Goal: Information Seeking & Learning: Check status

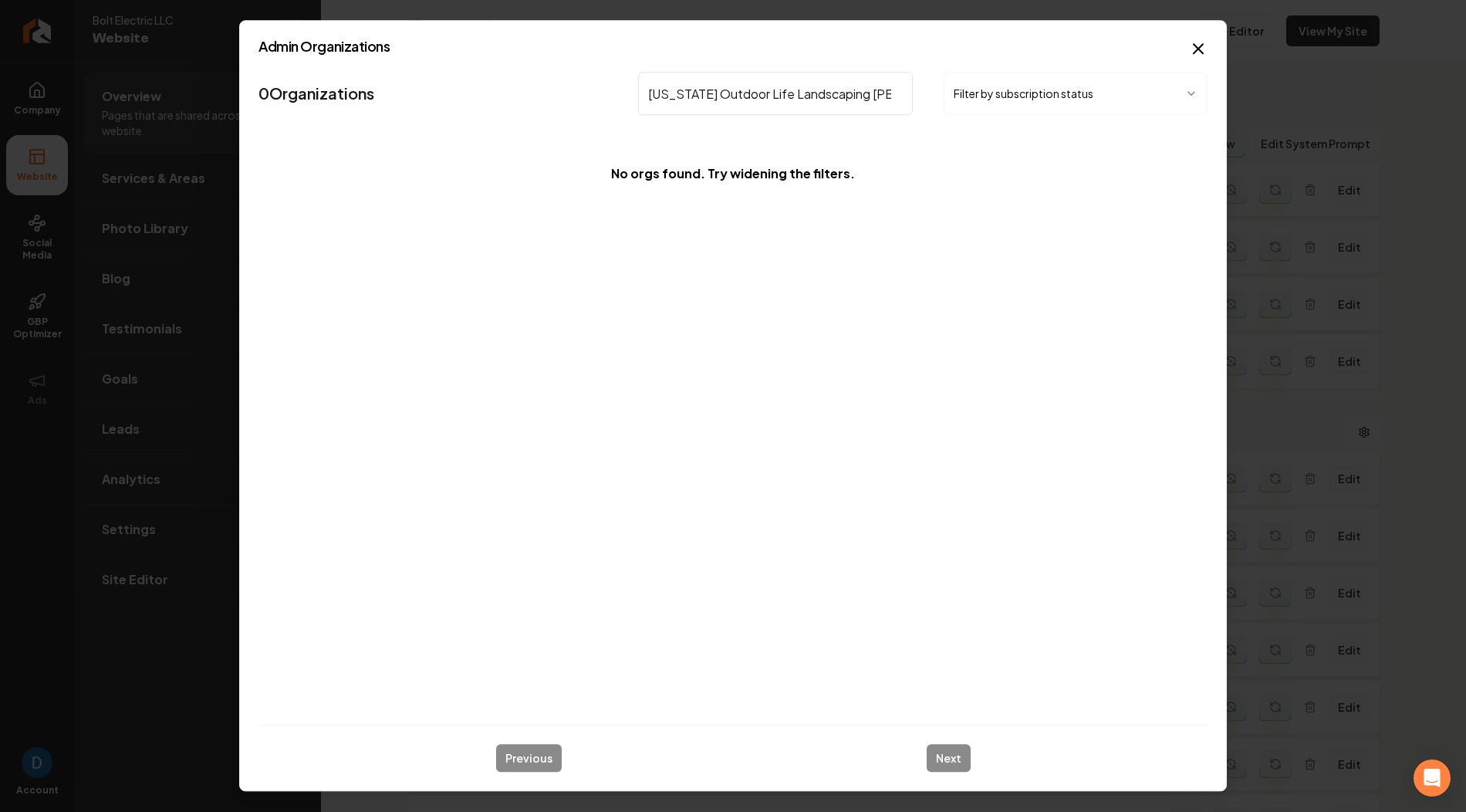
drag, startPoint x: 785, startPoint y: 96, endPoint x: 945, endPoint y: 95, distance: 160.0
click at [945, 95] on div "Colorado Outdoor Life Landscaping Wells Filter by subscription status" at bounding box center [923, 93] width 570 height 43
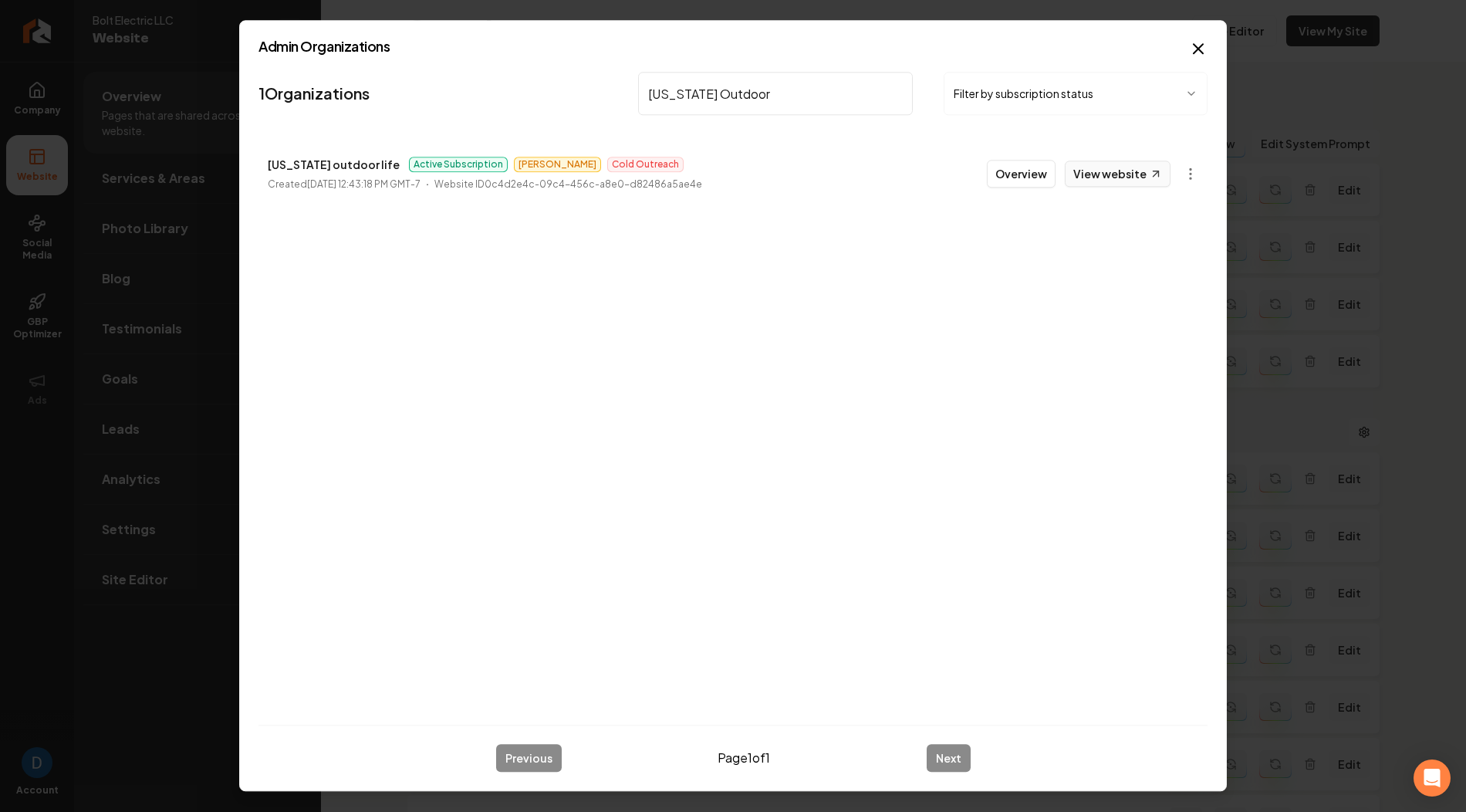
type input "Colorado Outdoor"
click at [1121, 170] on link "View website" at bounding box center [1118, 174] width 106 height 27
click at [321, 165] on p "Colorado outdoor life" at bounding box center [333, 164] width 132 height 19
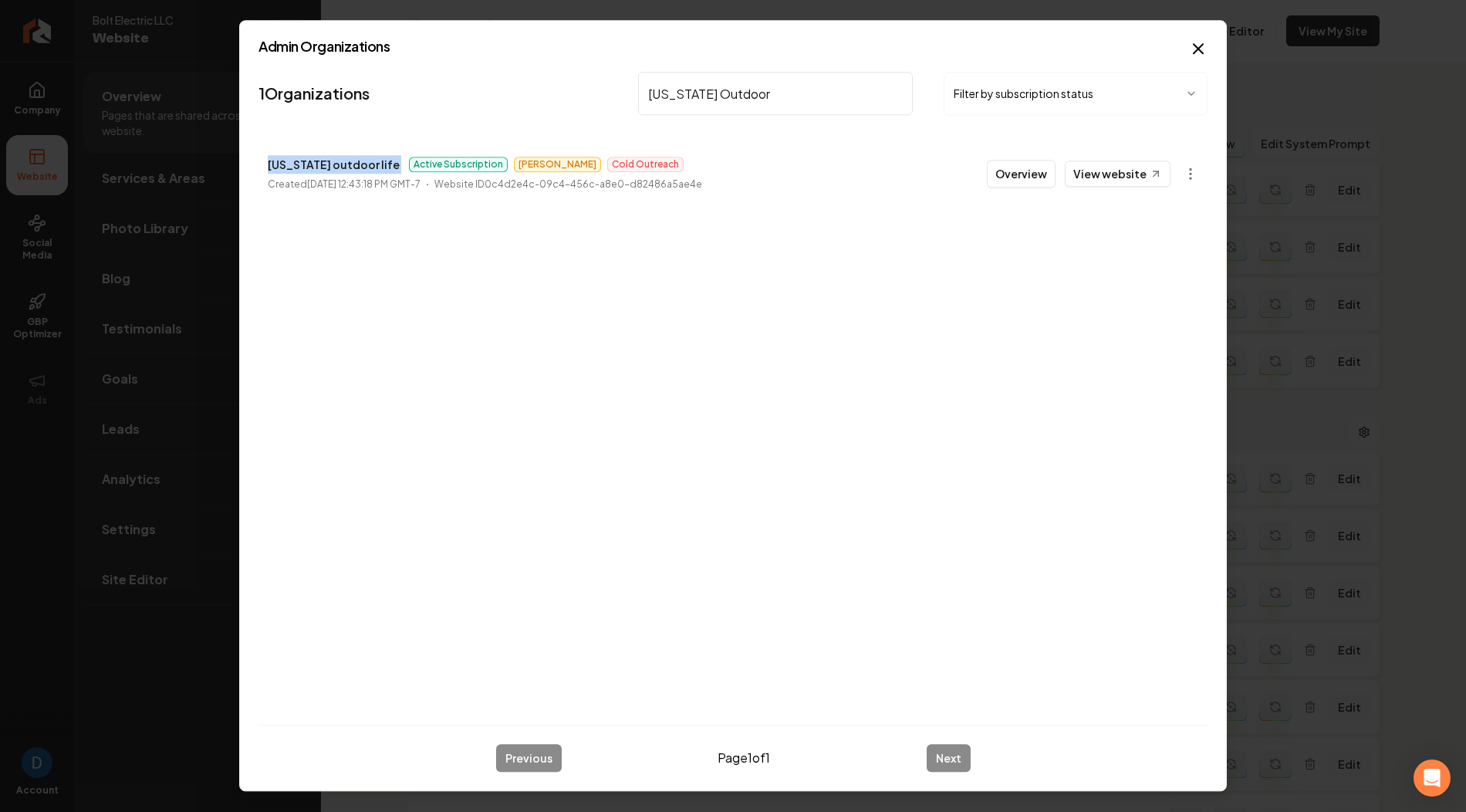
copy p "Colorado outdoor life"
click at [1024, 168] on button "Overview" at bounding box center [1021, 174] width 69 height 28
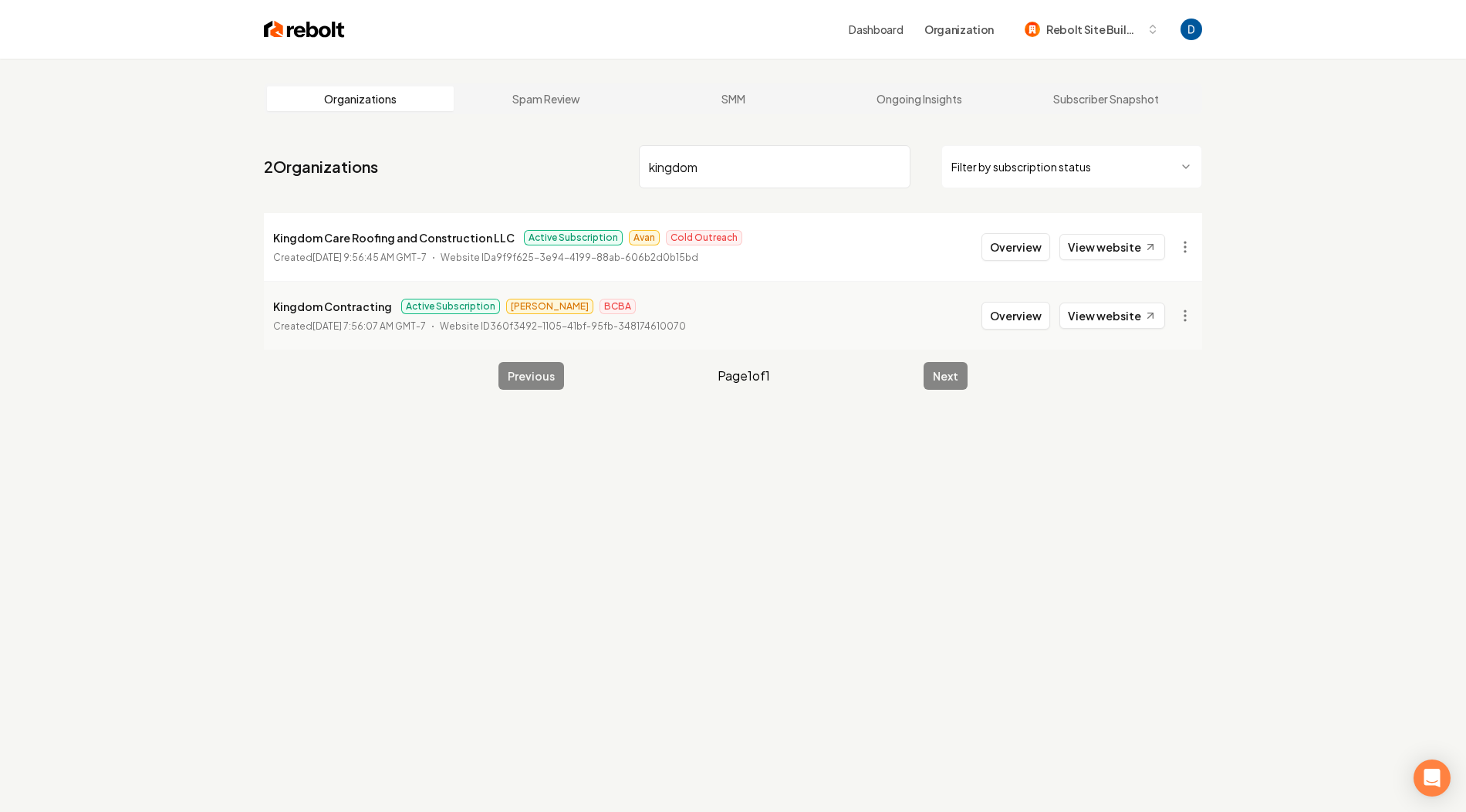
type input "kingdom"
click at [331, 237] on p "Kingdom Care Roofing and Construction LLC" at bounding box center [394, 238] width 242 height 19
click at [330, 237] on p "Kingdom Care Roofing and Construction LLC" at bounding box center [394, 238] width 242 height 19
click at [1128, 248] on link "View website" at bounding box center [1112, 247] width 106 height 27
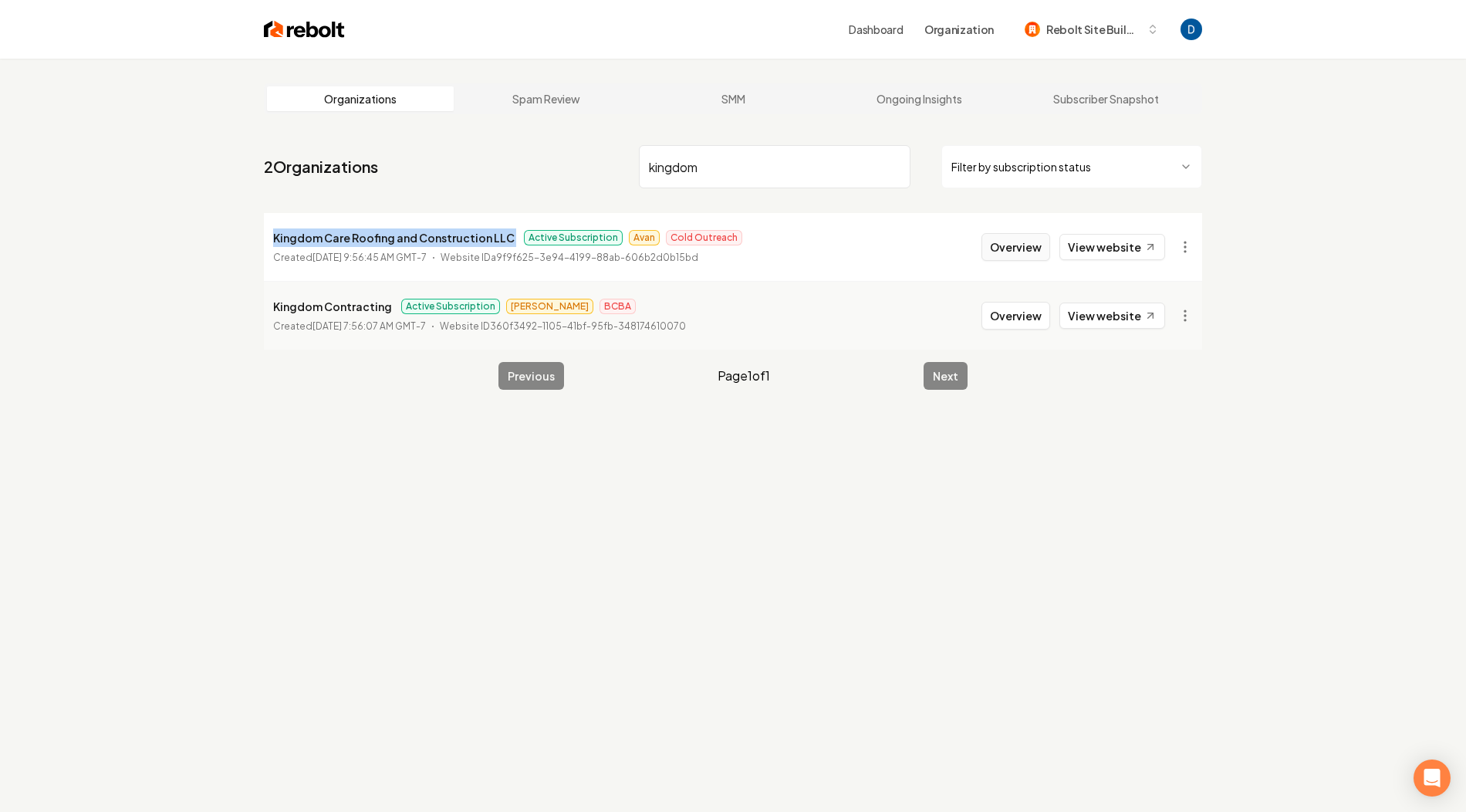
click at [1032, 239] on button "Overview" at bounding box center [1016, 247] width 69 height 28
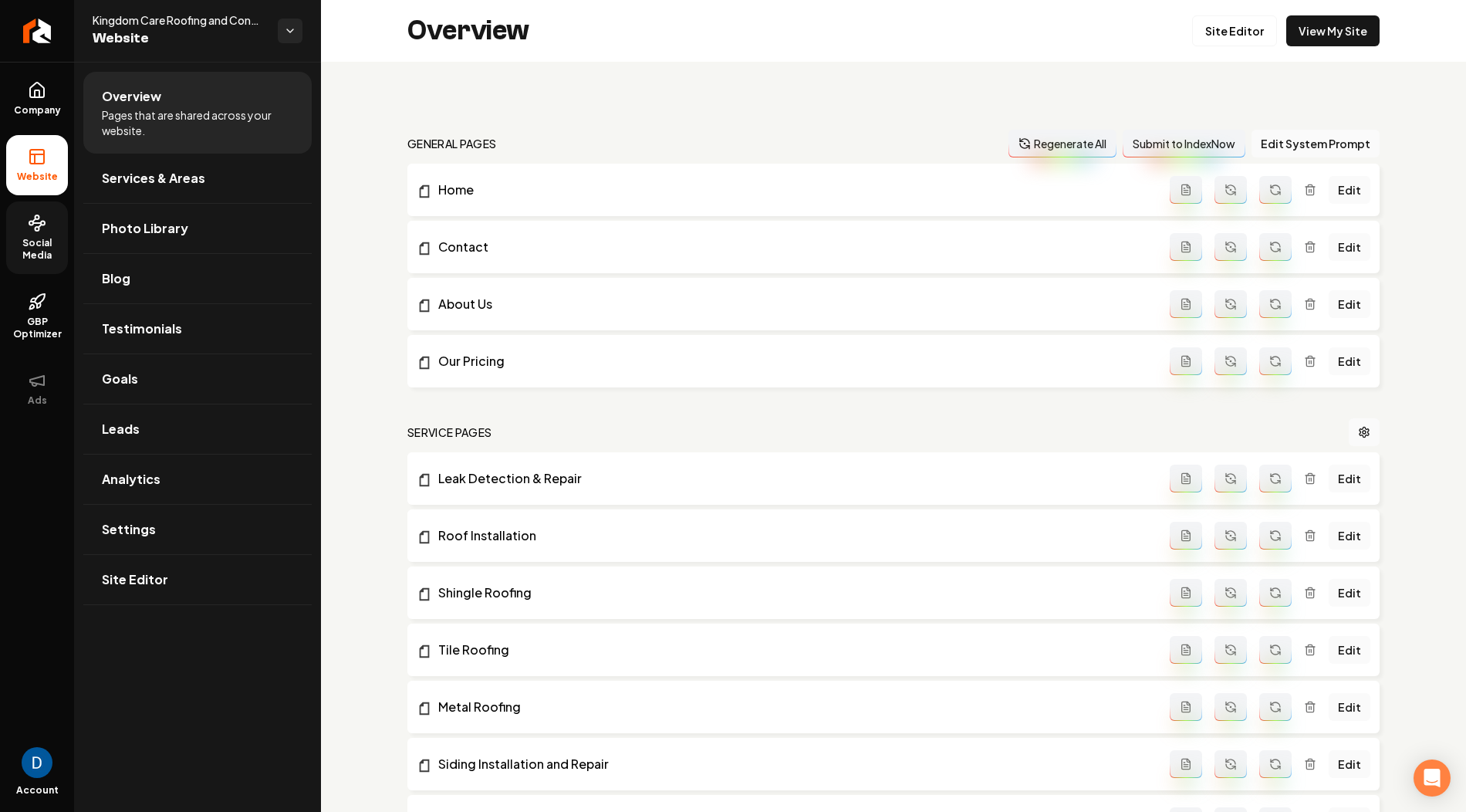
click at [42, 227] on icon at bounding box center [37, 223] width 19 height 19
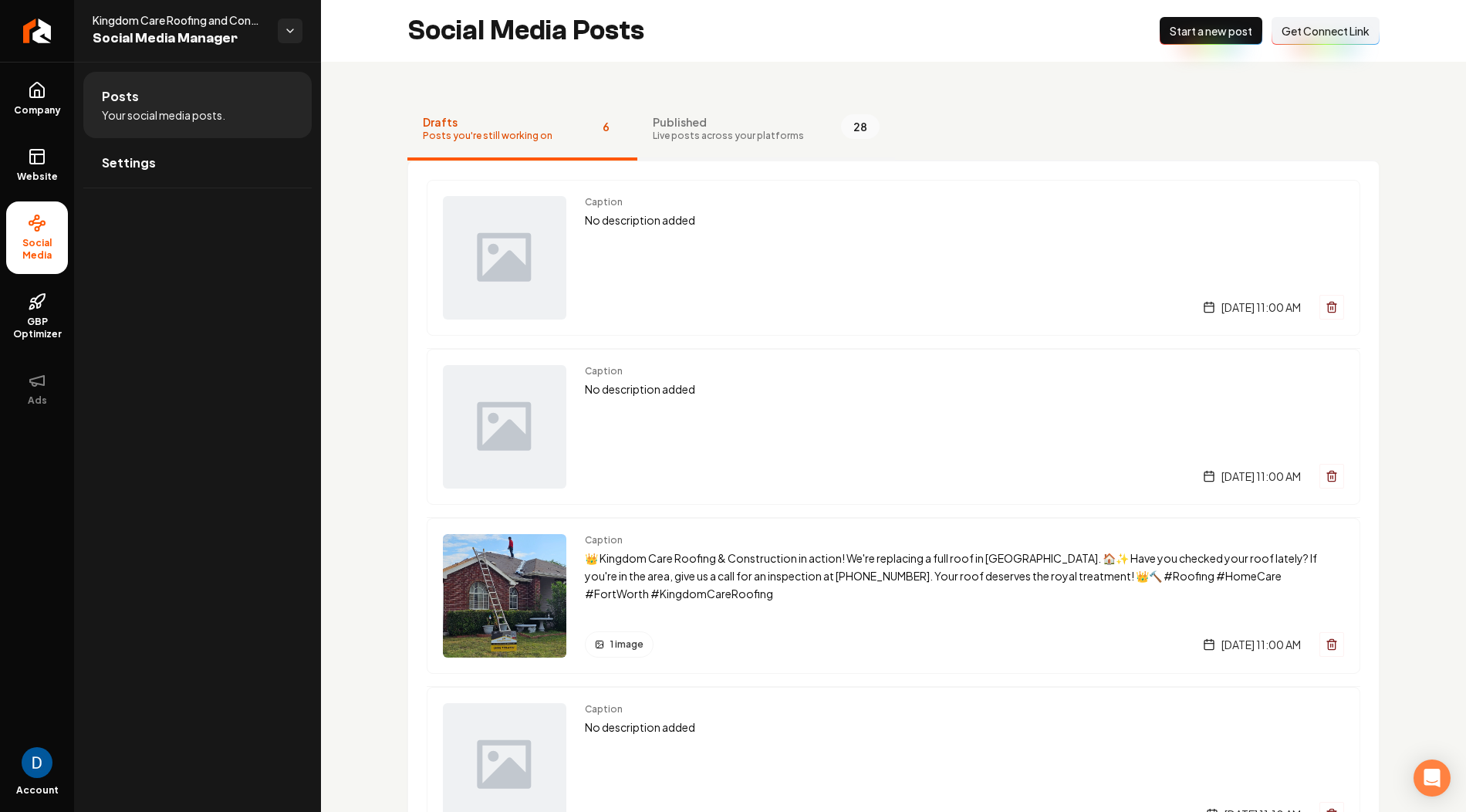
click at [694, 130] on span "Live posts across your platforms" at bounding box center [729, 136] width 151 height 12
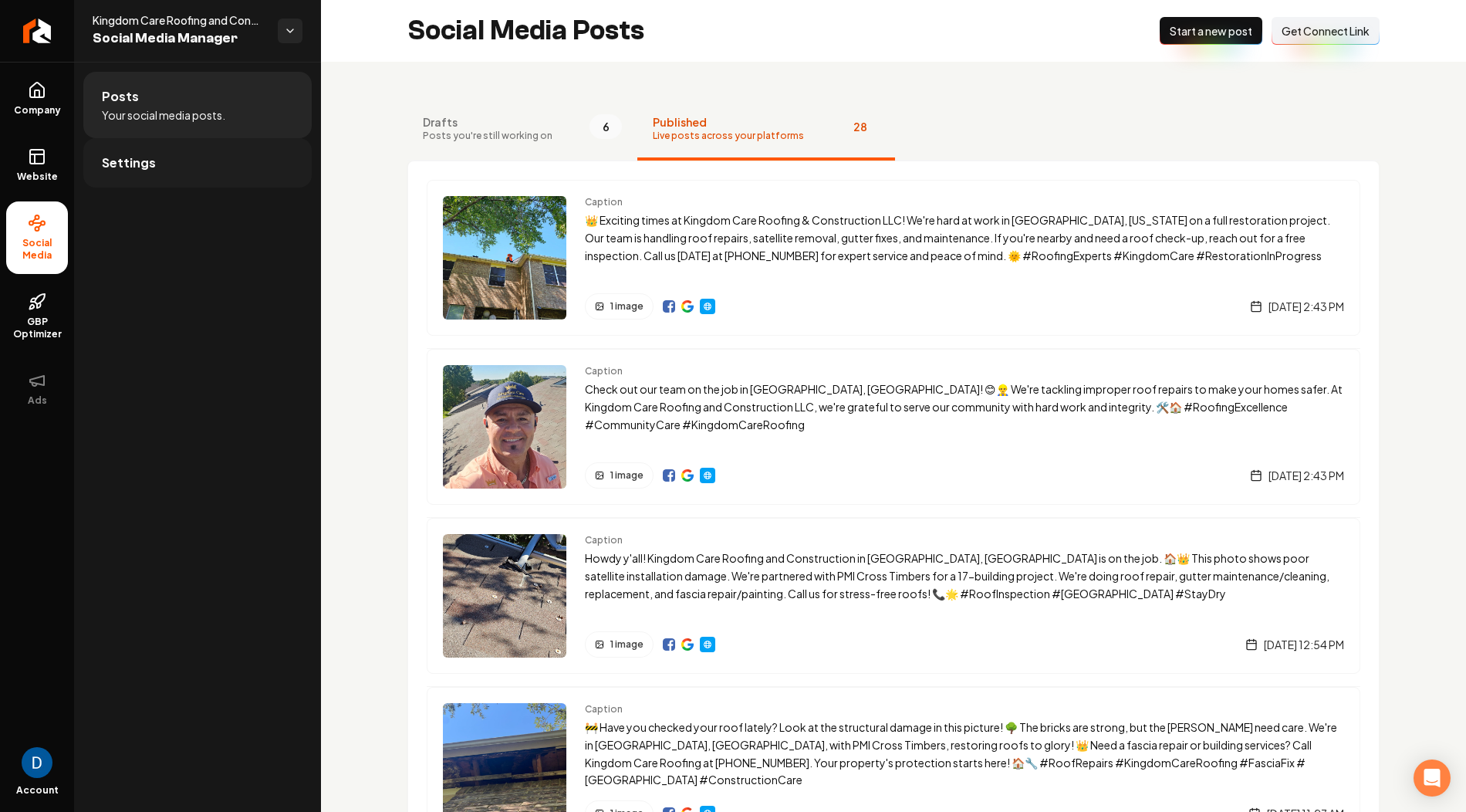
click at [184, 172] on link "Settings" at bounding box center [198, 163] width 229 height 49
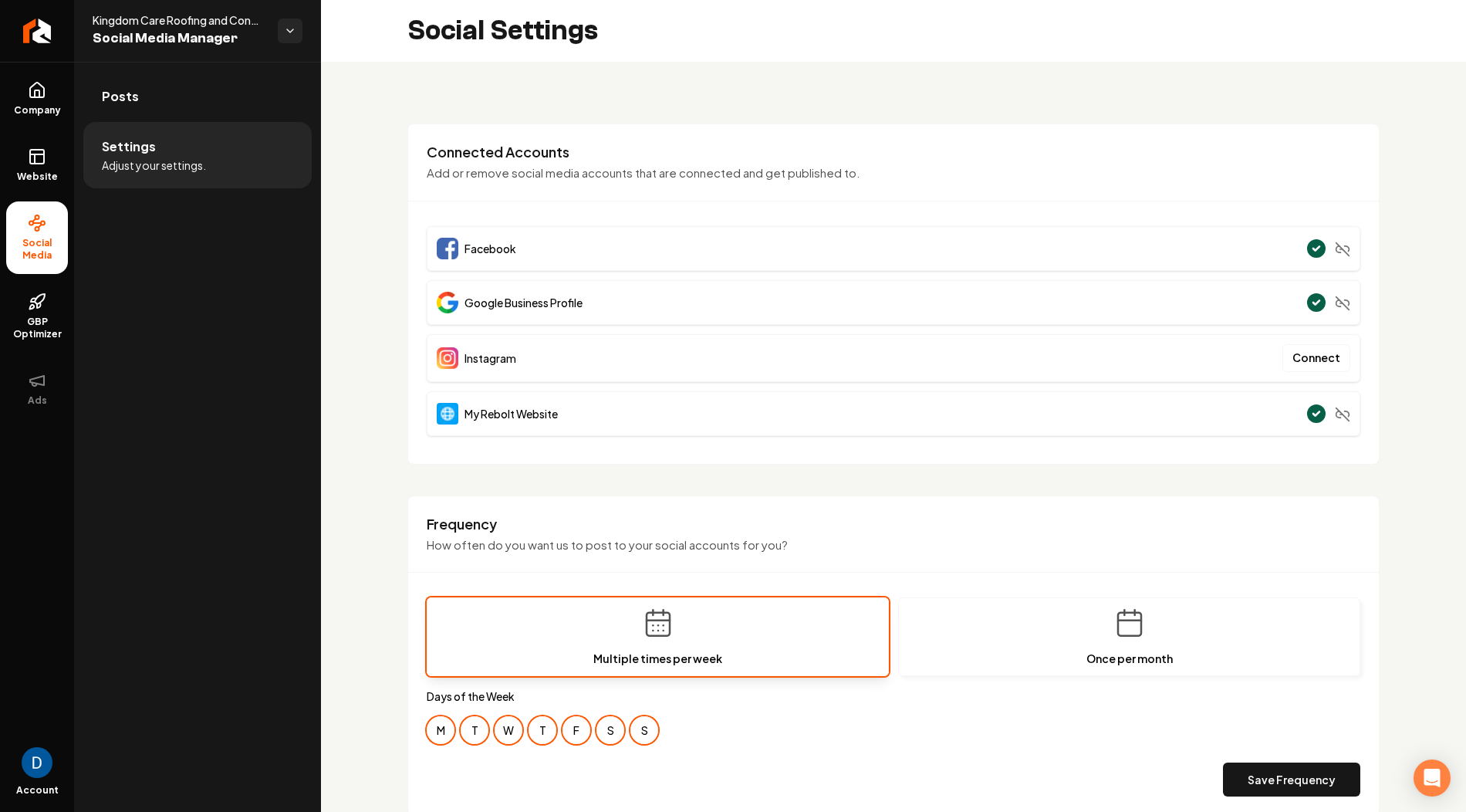
click at [133, 17] on span "Kingdom Care Roofing and Construction LLC 👑" at bounding box center [179, 20] width 173 height 15
click at [132, 19] on span "Kingdom Care Roofing and Construction LLC 👑" at bounding box center [179, 20] width 173 height 15
copy span "Kingdom Care Roofing and Construction LLC 👑"
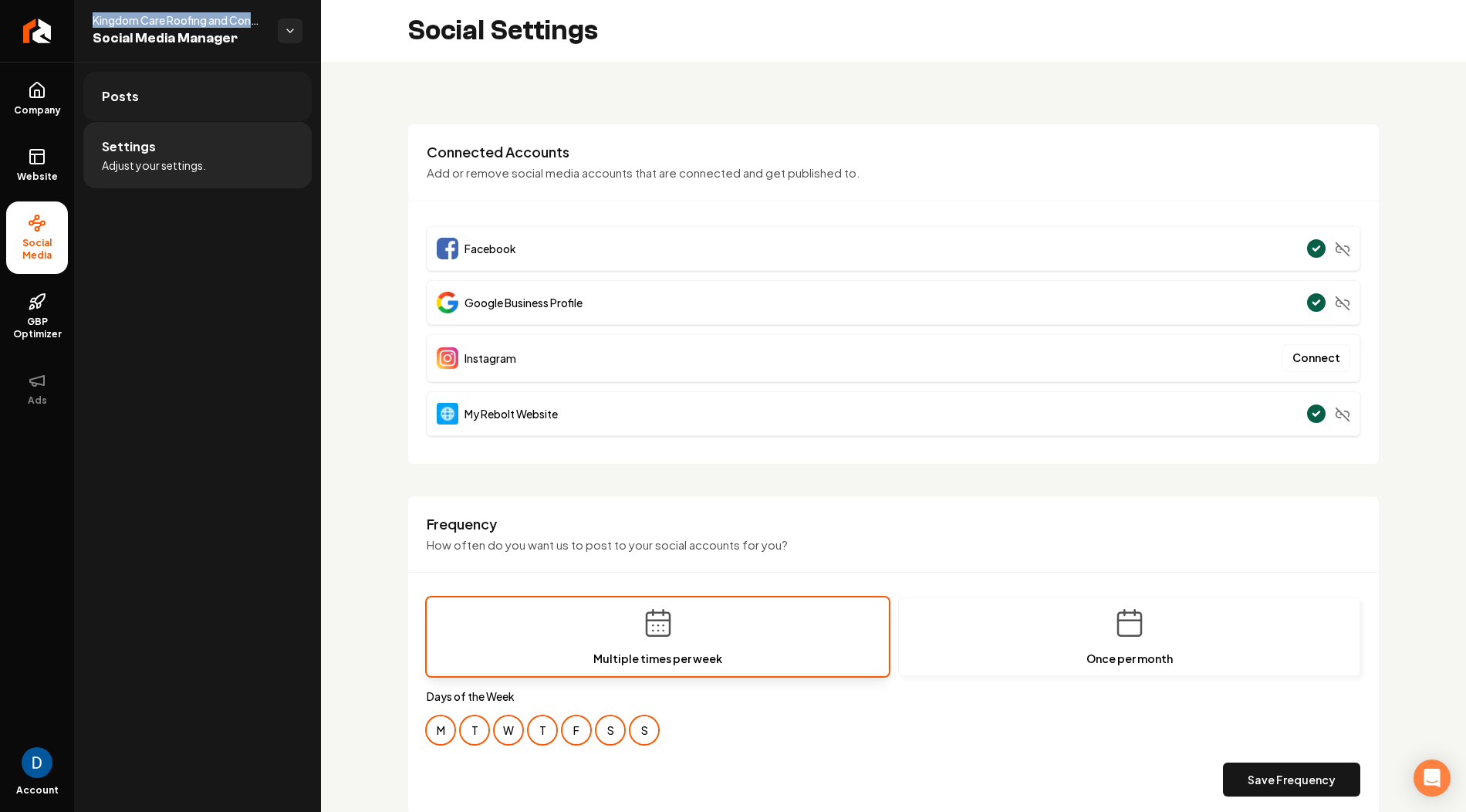
click at [167, 102] on link "Posts" at bounding box center [198, 95] width 229 height 49
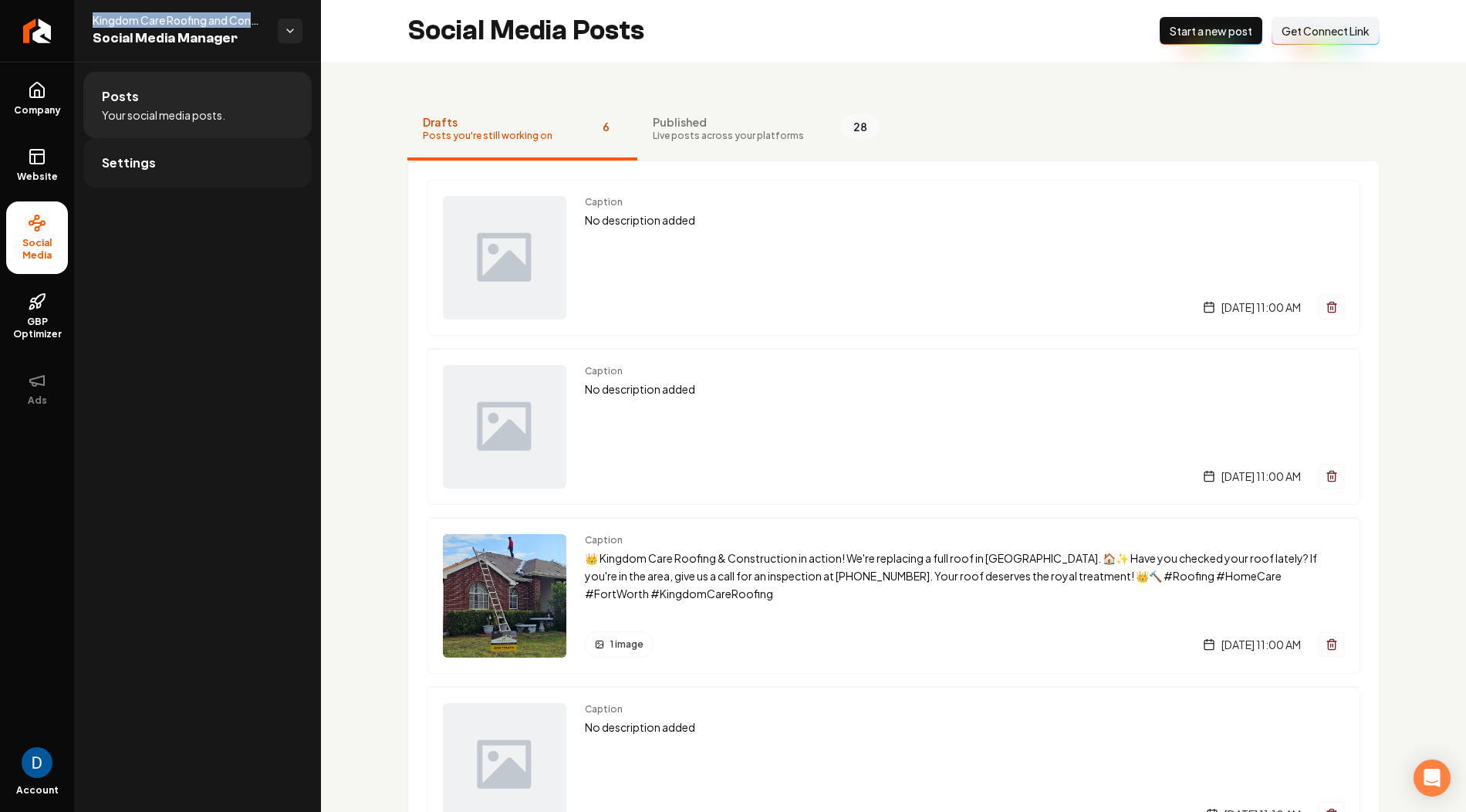
click at [157, 143] on link "Settings" at bounding box center [198, 163] width 229 height 49
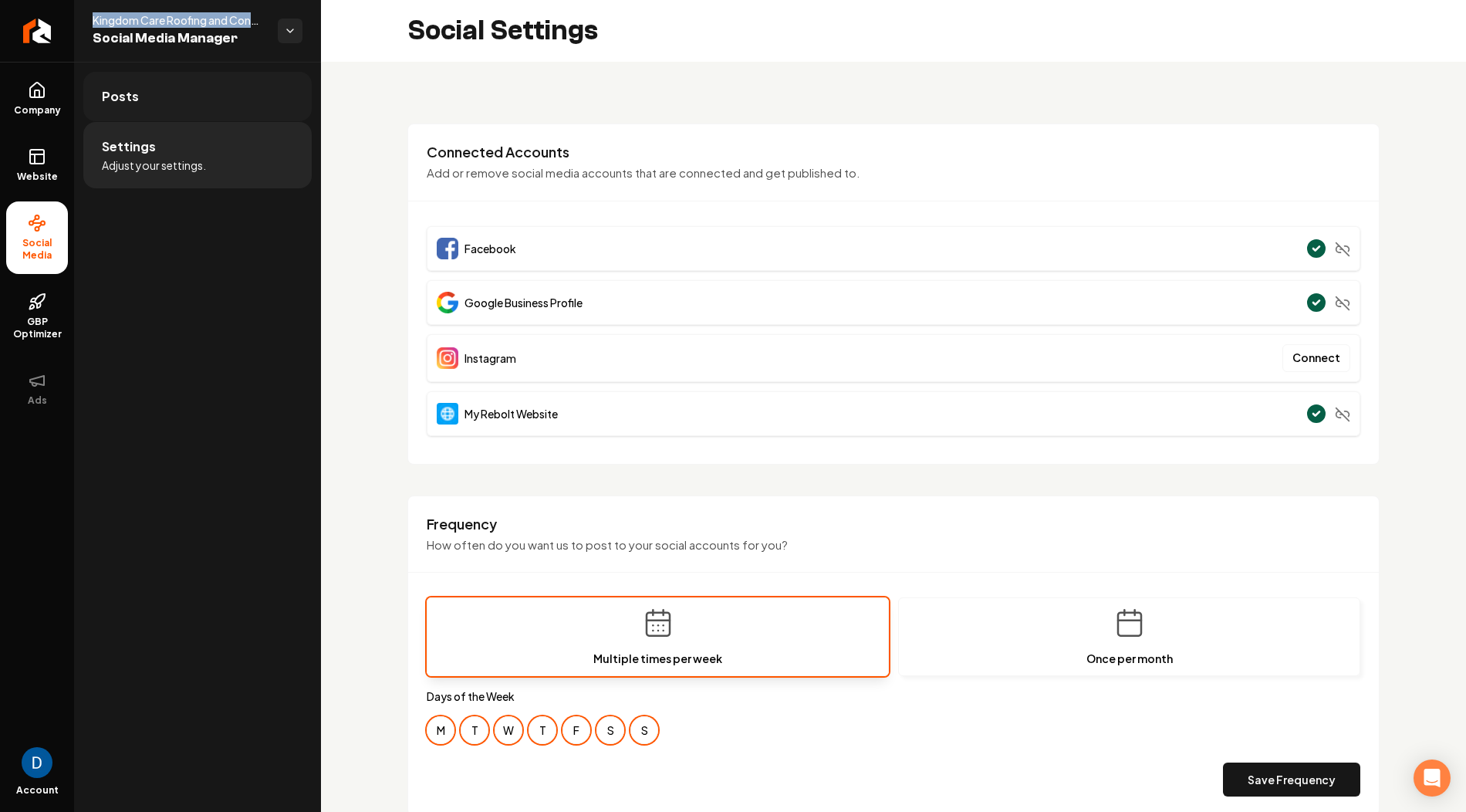
click at [194, 108] on link "Posts" at bounding box center [198, 95] width 229 height 49
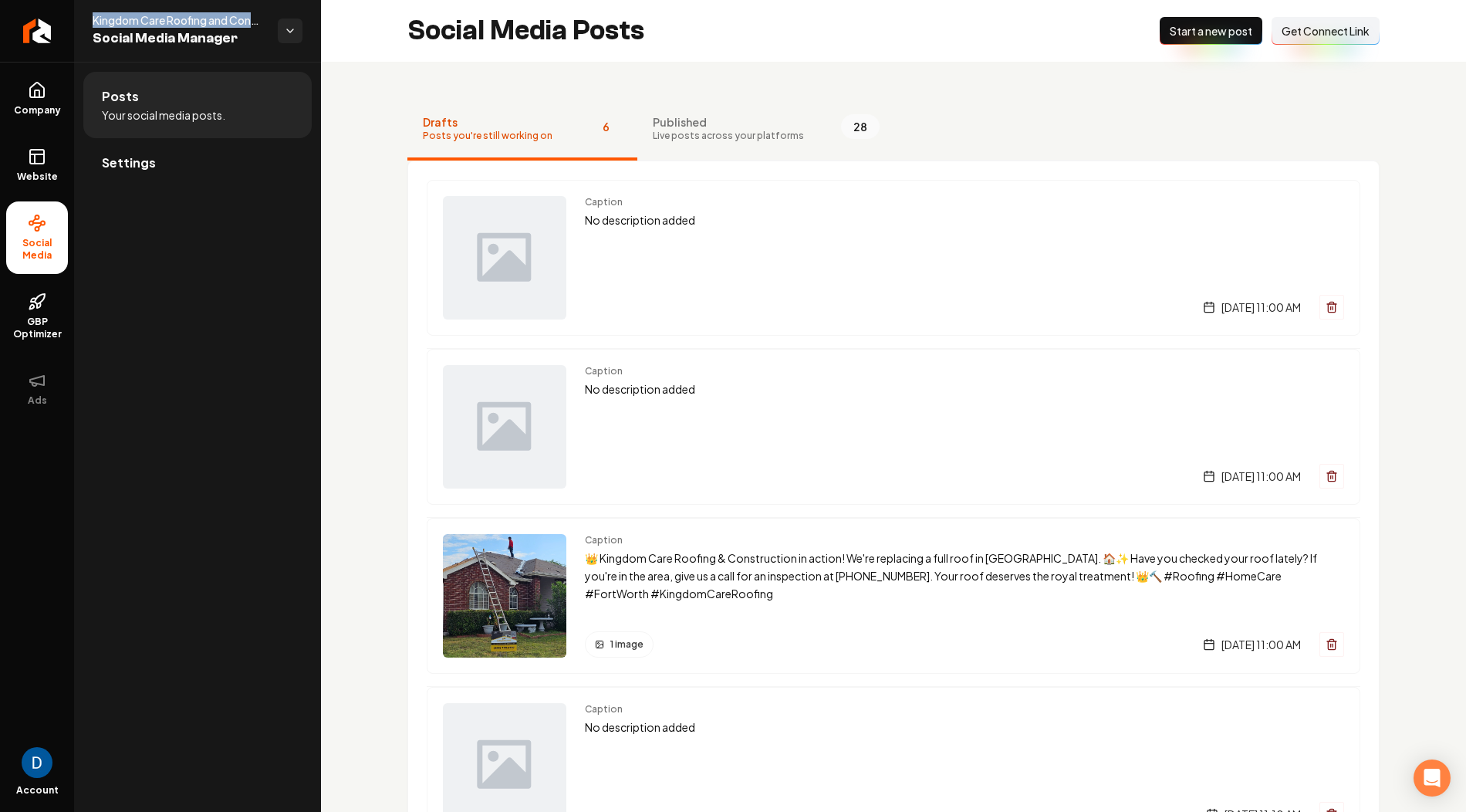
click at [1315, 33] on span "Get Connect Link" at bounding box center [1326, 31] width 88 height 15
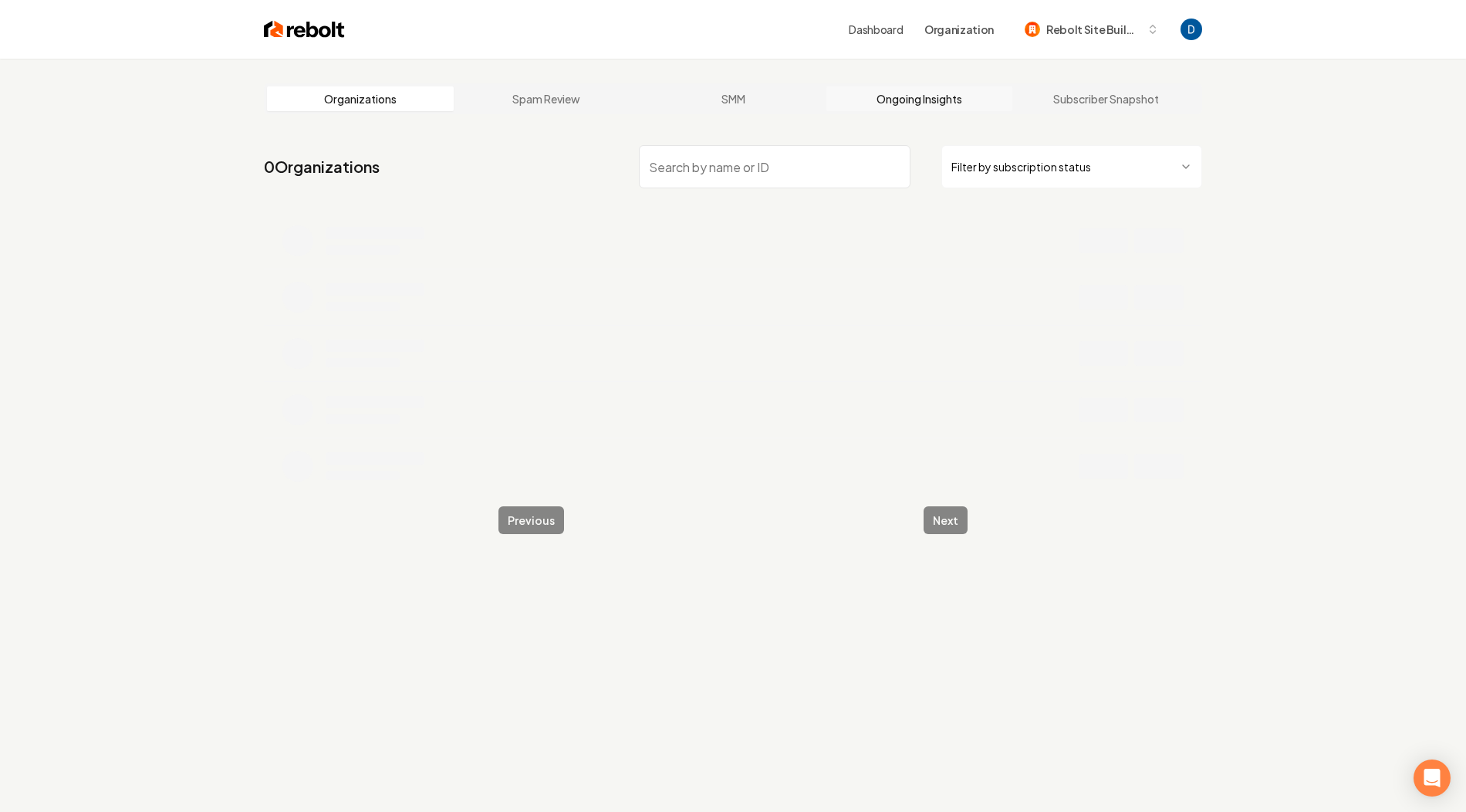
click at [894, 103] on link "Ongoing Insights" at bounding box center [920, 98] width 187 height 25
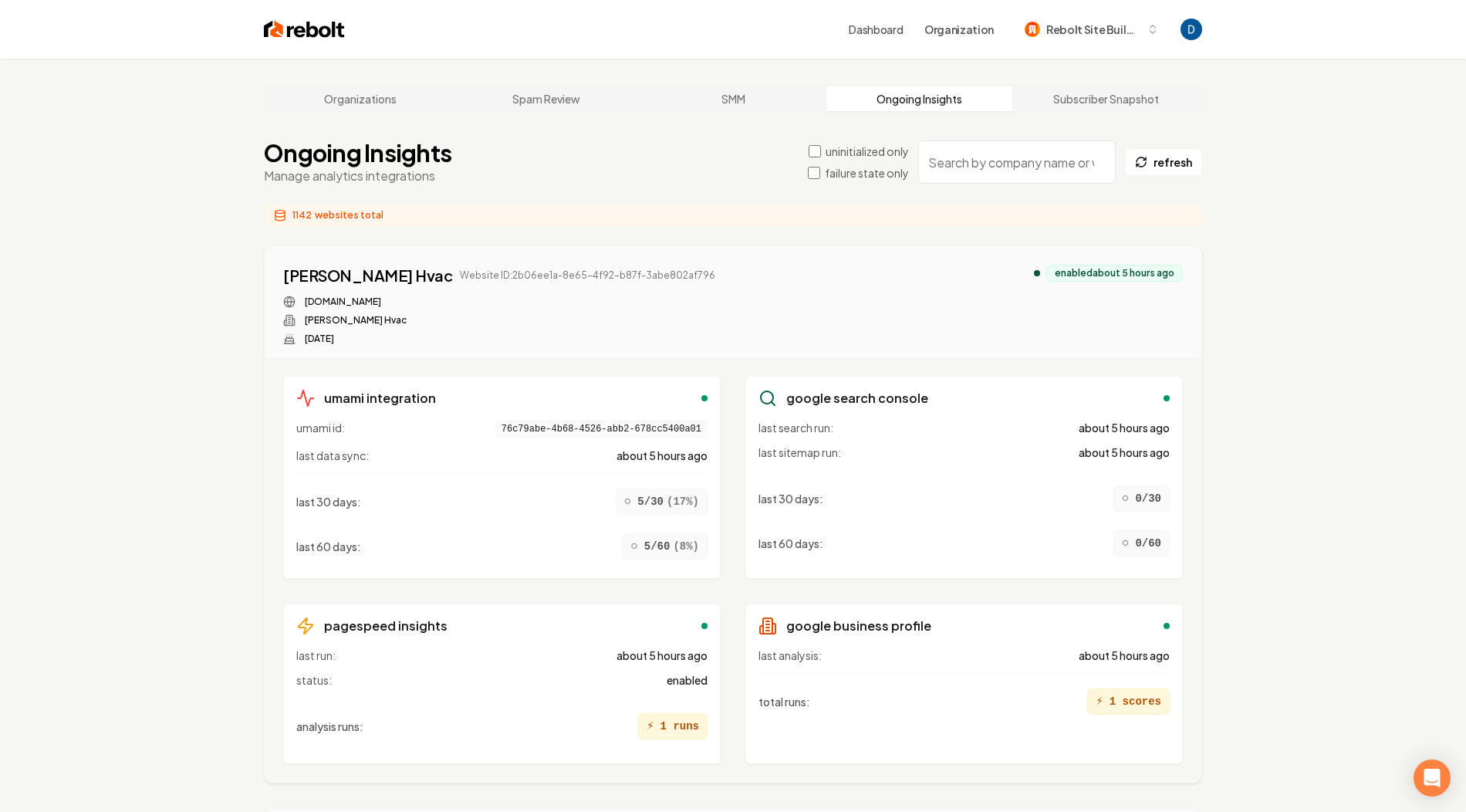
click at [980, 159] on input "search" at bounding box center [1018, 162] width 198 height 43
paste input "Colorado outdoor life"
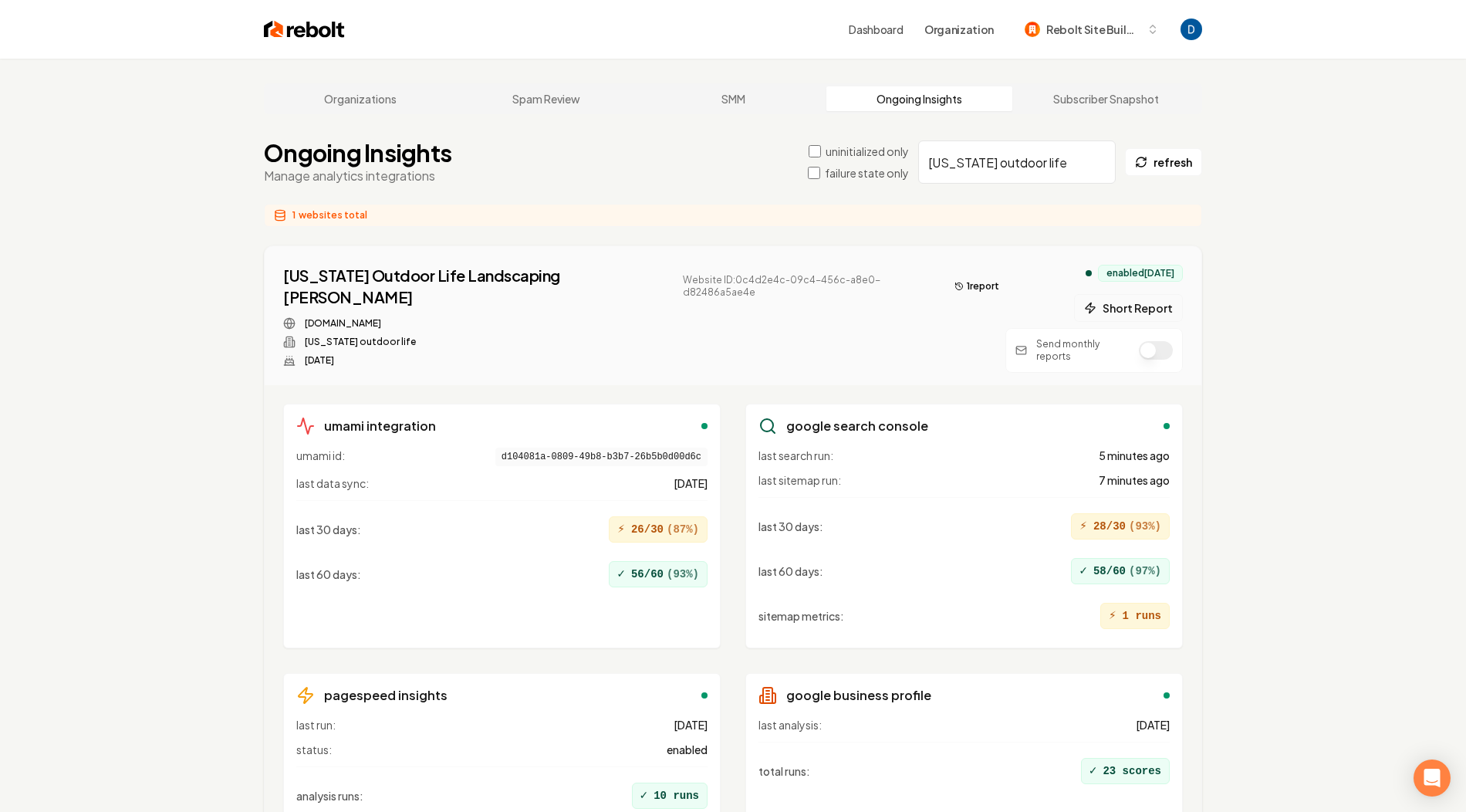
type input "Colorado outdoor life"
click at [1121, 305] on button "Short Report" at bounding box center [1129, 308] width 108 height 28
click at [941, 277] on button "2 report s" at bounding box center [974, 286] width 65 height 19
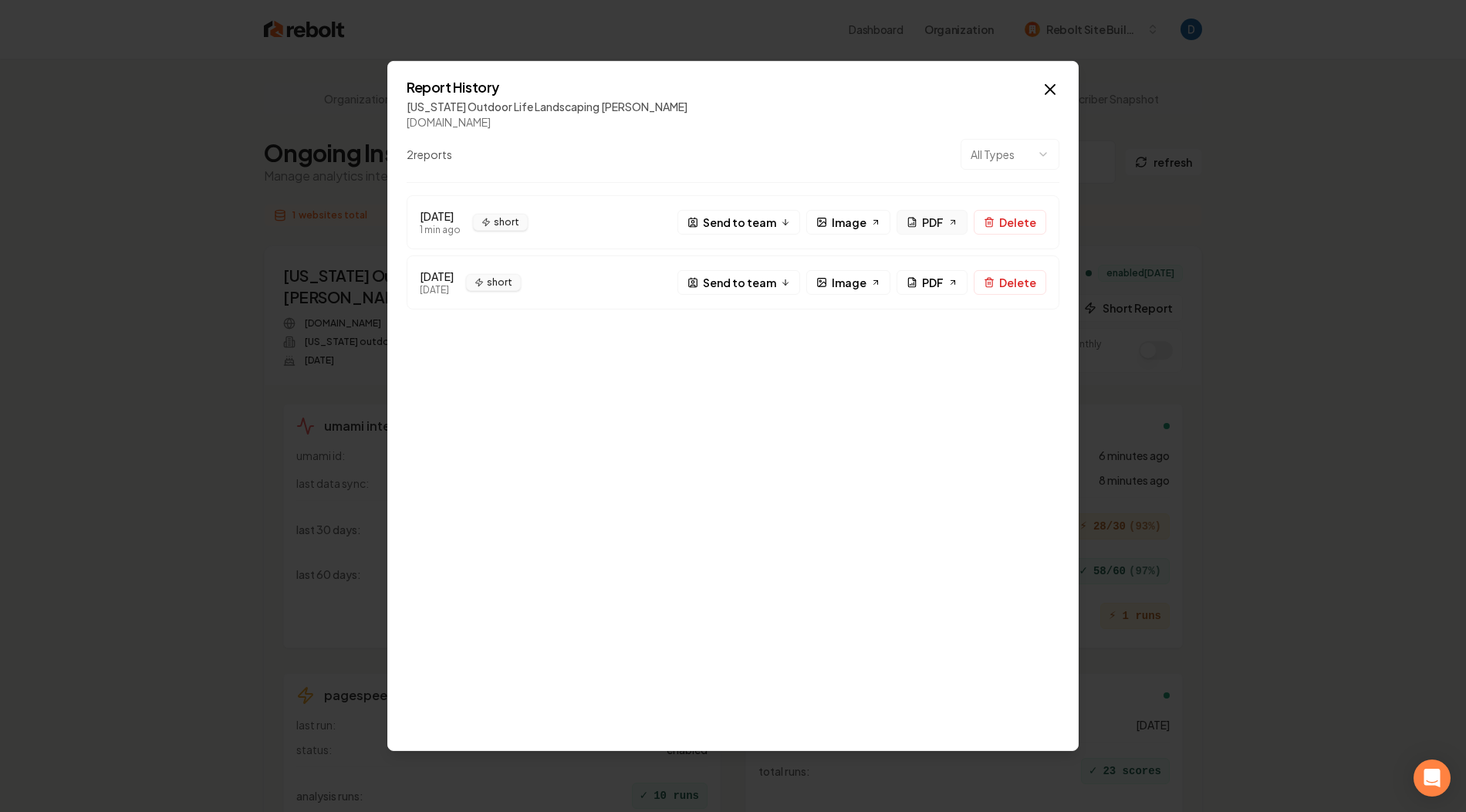
click at [940, 216] on span "PDF" at bounding box center [933, 221] width 22 height 16
